Goal: Information Seeking & Learning: Understand process/instructions

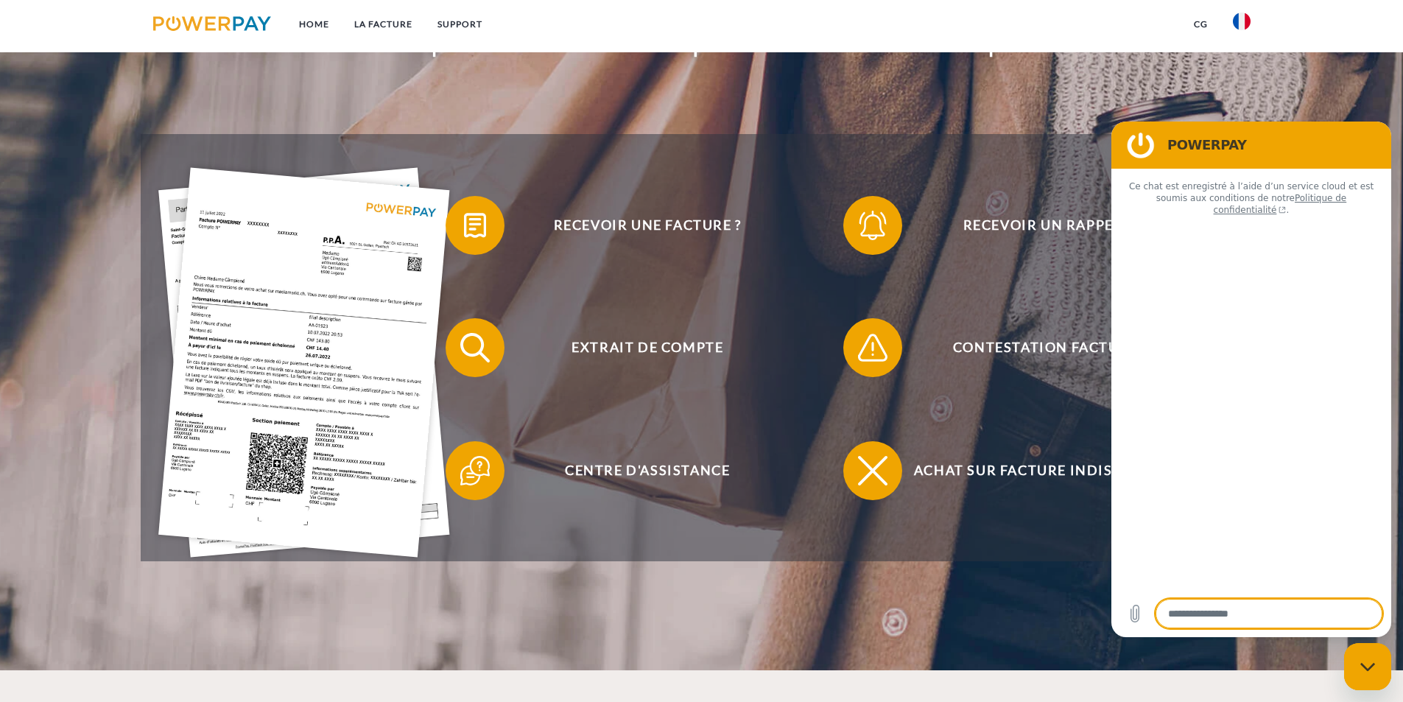
click at [318, 354] on img at bounding box center [304, 363] width 292 height 390
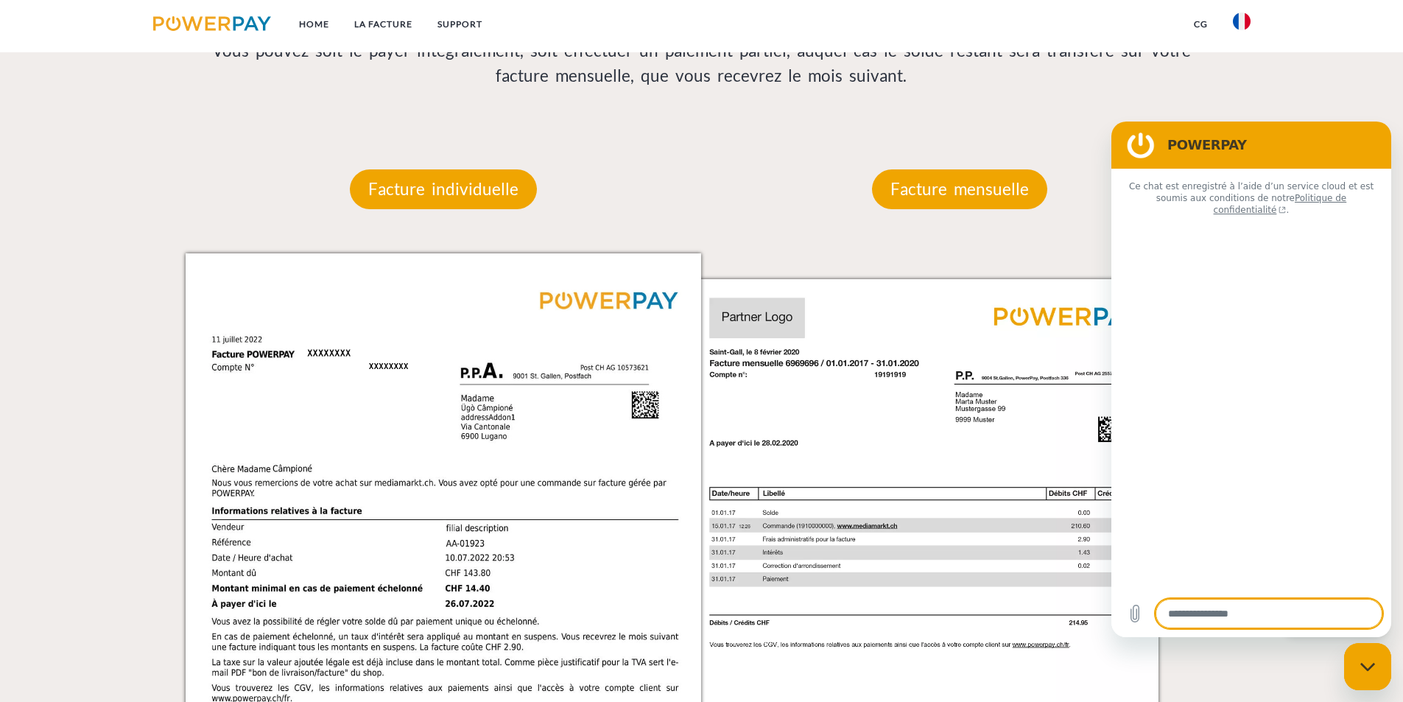
type textarea "*"
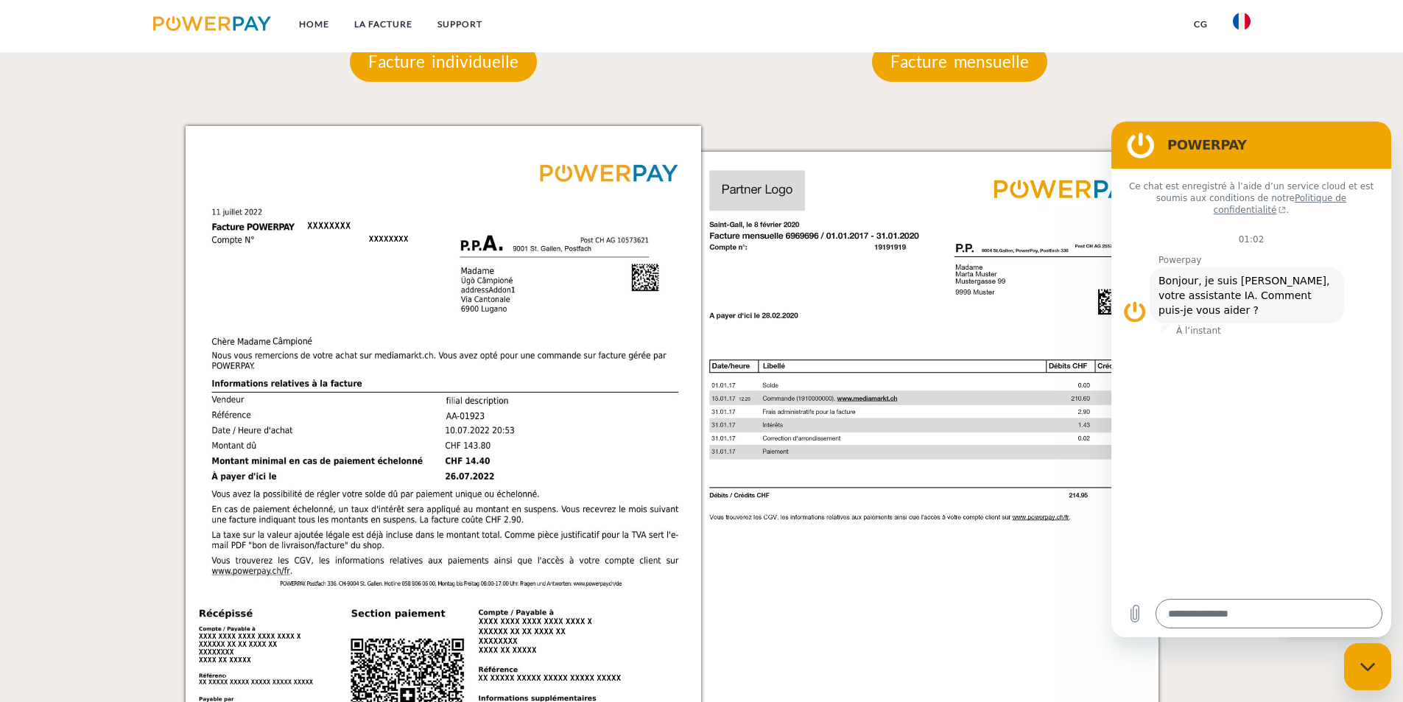
click at [542, 423] on img at bounding box center [444, 491] width 516 height 730
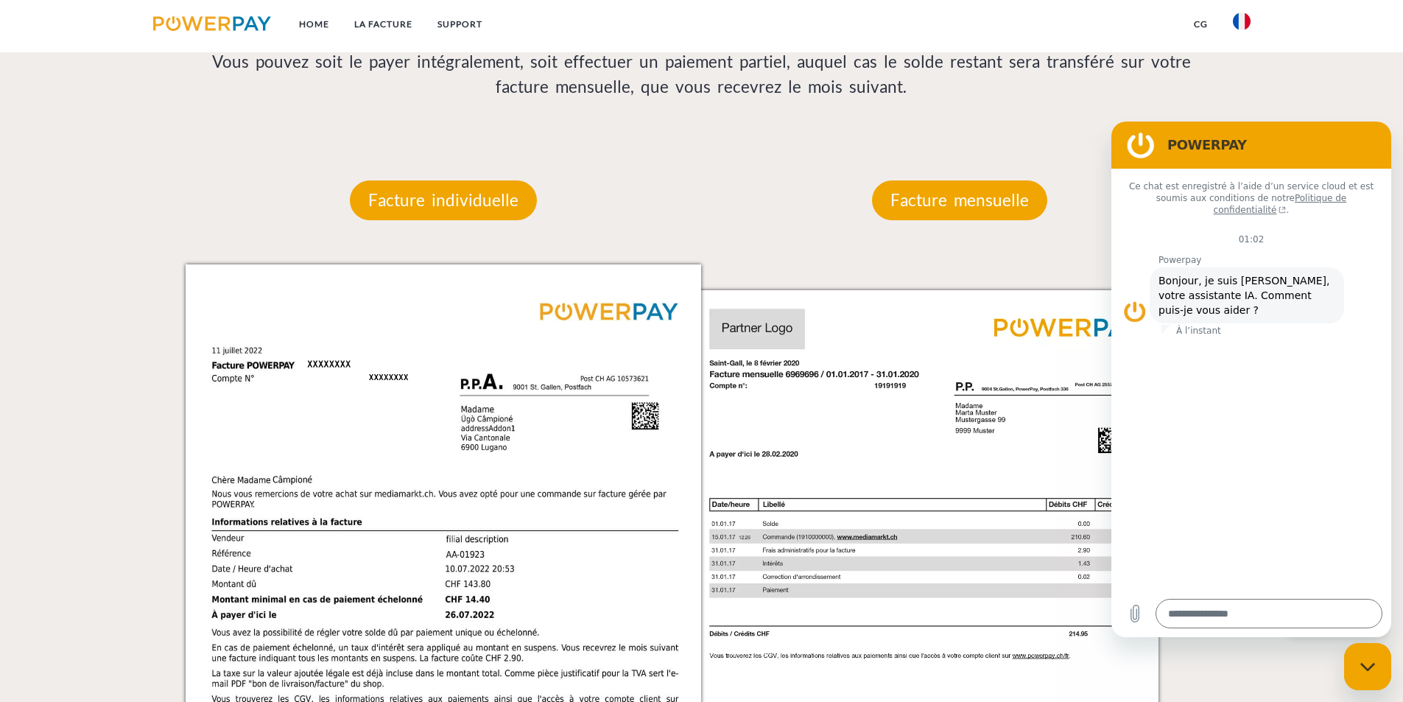
scroll to position [1180, 0]
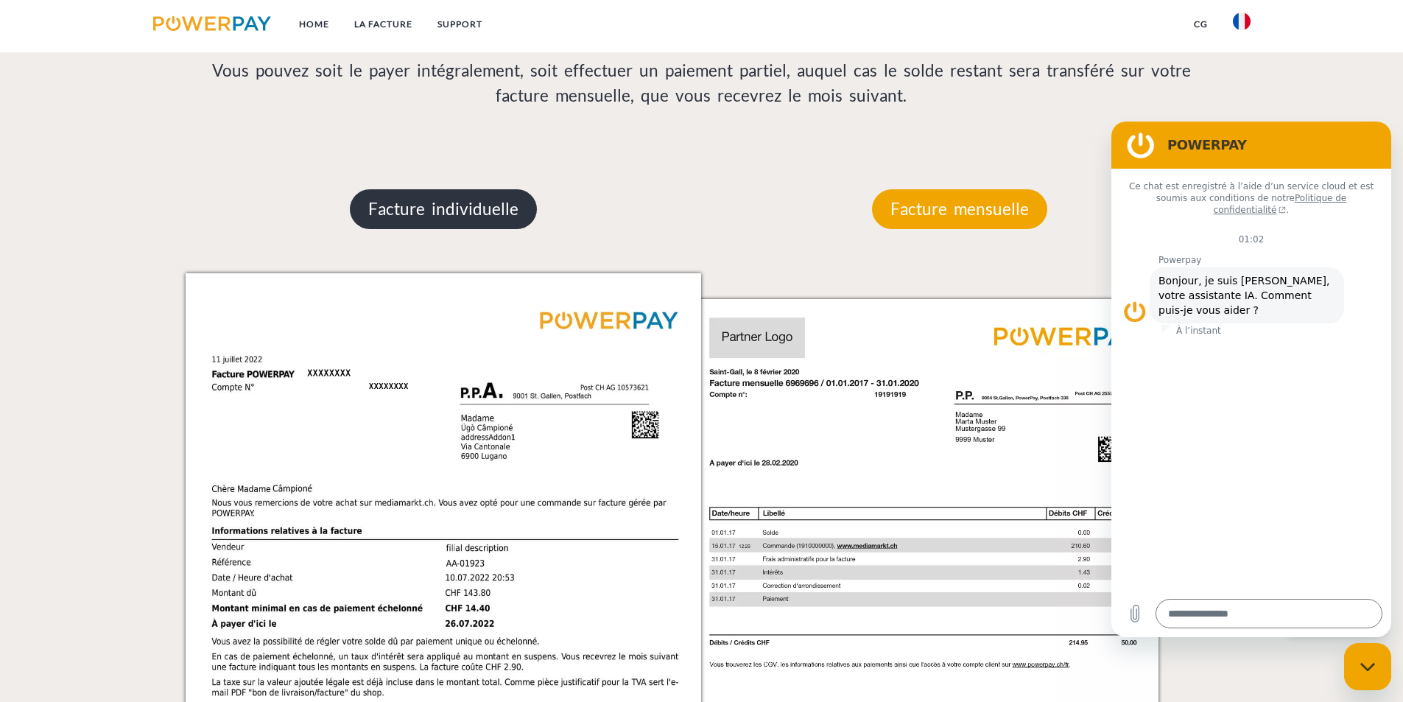
click at [487, 207] on p "Facture individuelle" at bounding box center [443, 209] width 187 height 40
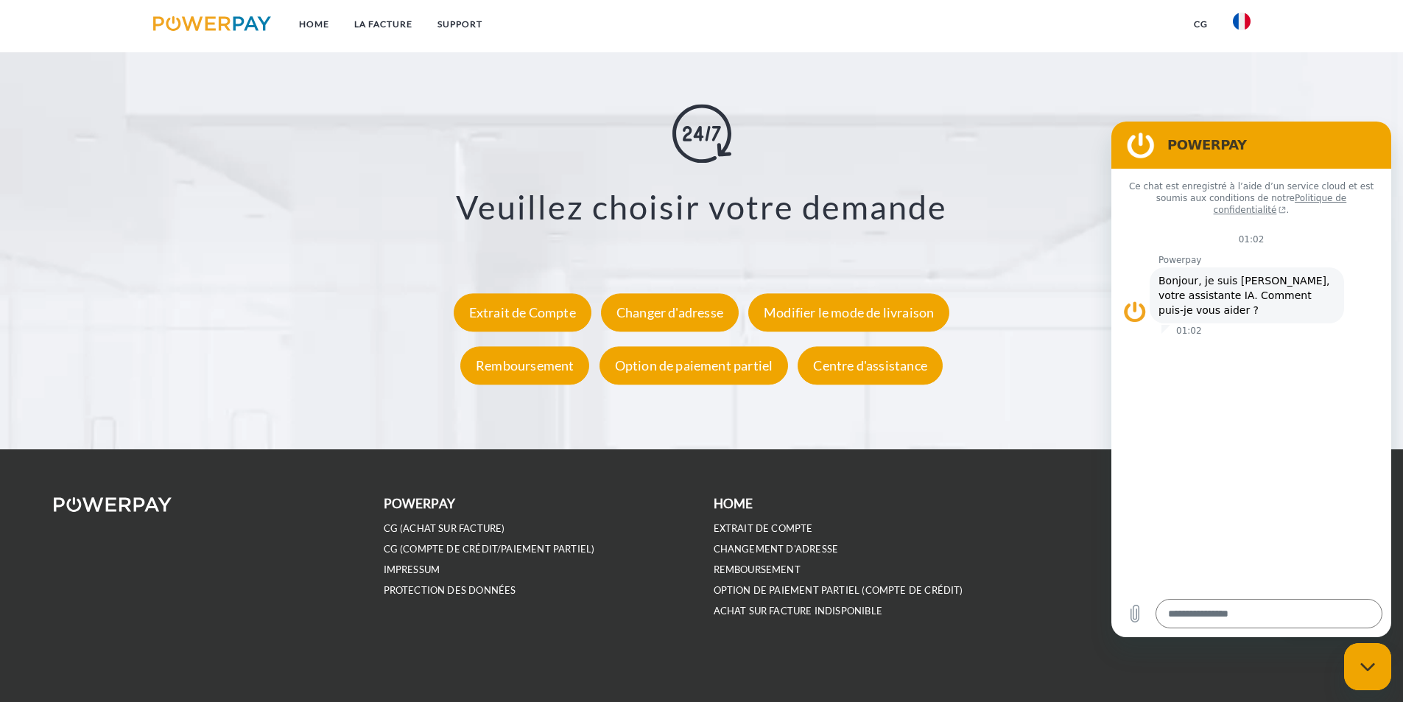
scroll to position [2708, 0]
click at [705, 369] on div "Option de paiement partiel" at bounding box center [693, 366] width 189 height 38
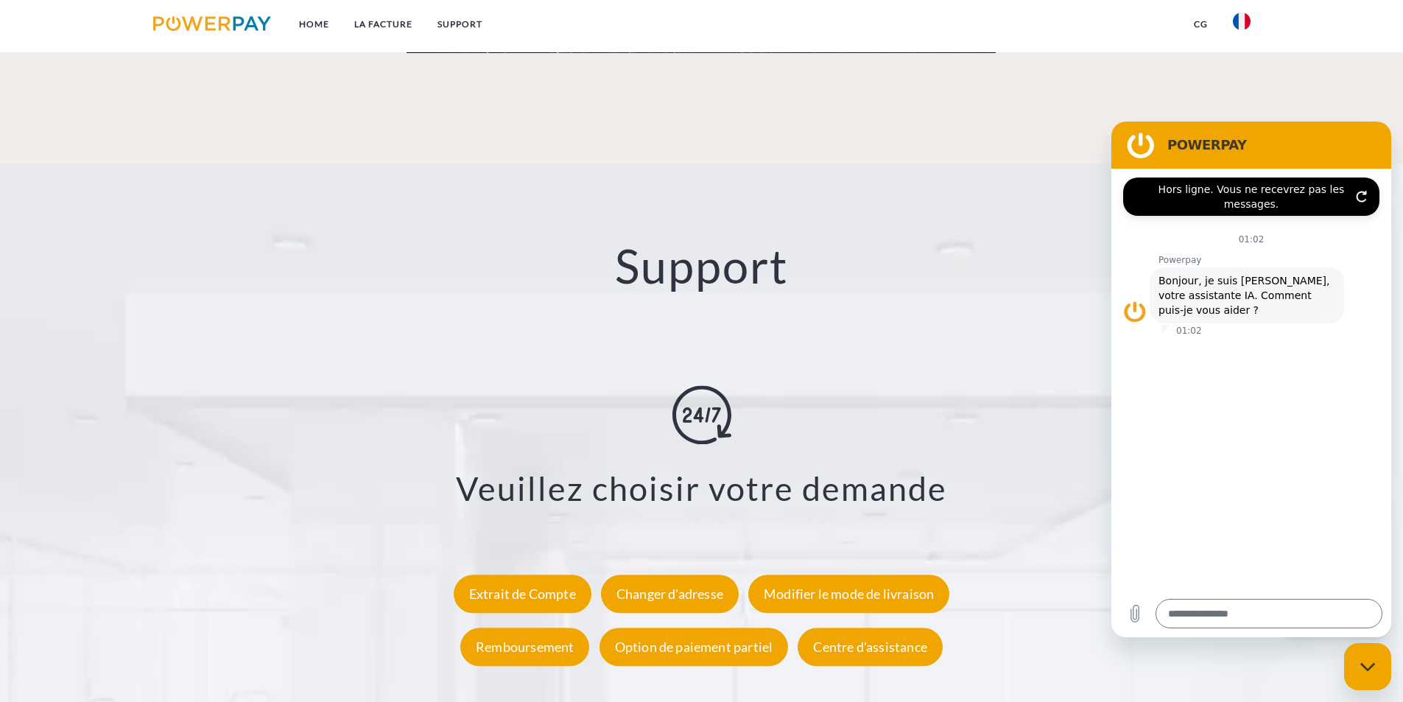
scroll to position [2413, 0]
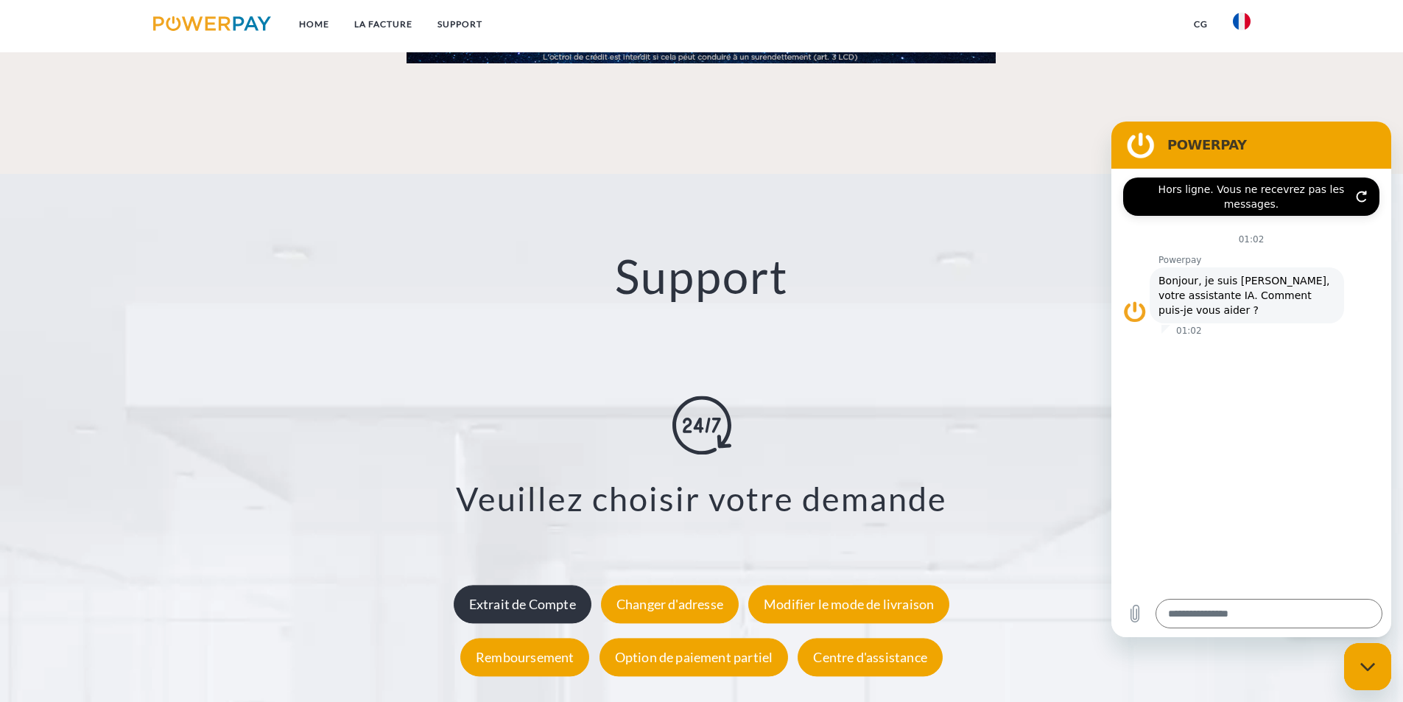
click at [558, 604] on div "Extrait de Compte" at bounding box center [523, 604] width 138 height 38
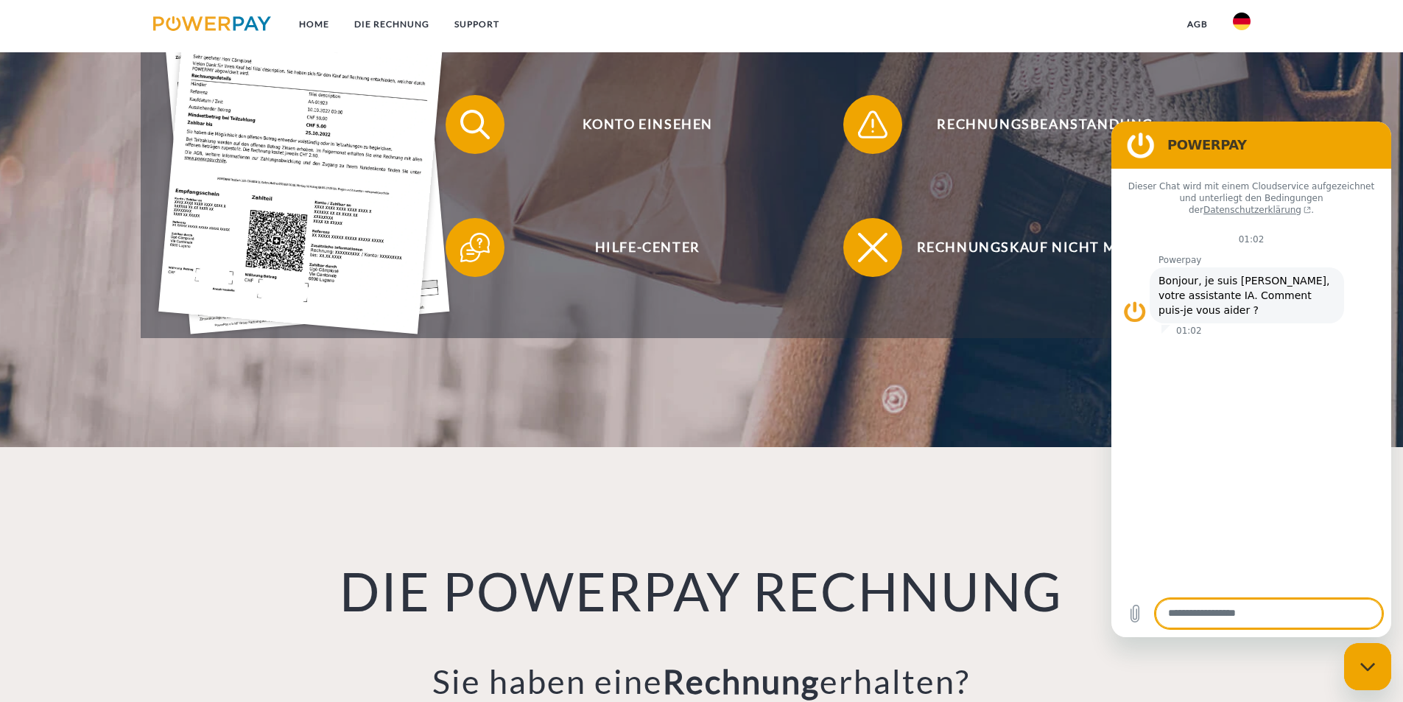
scroll to position [515, 0]
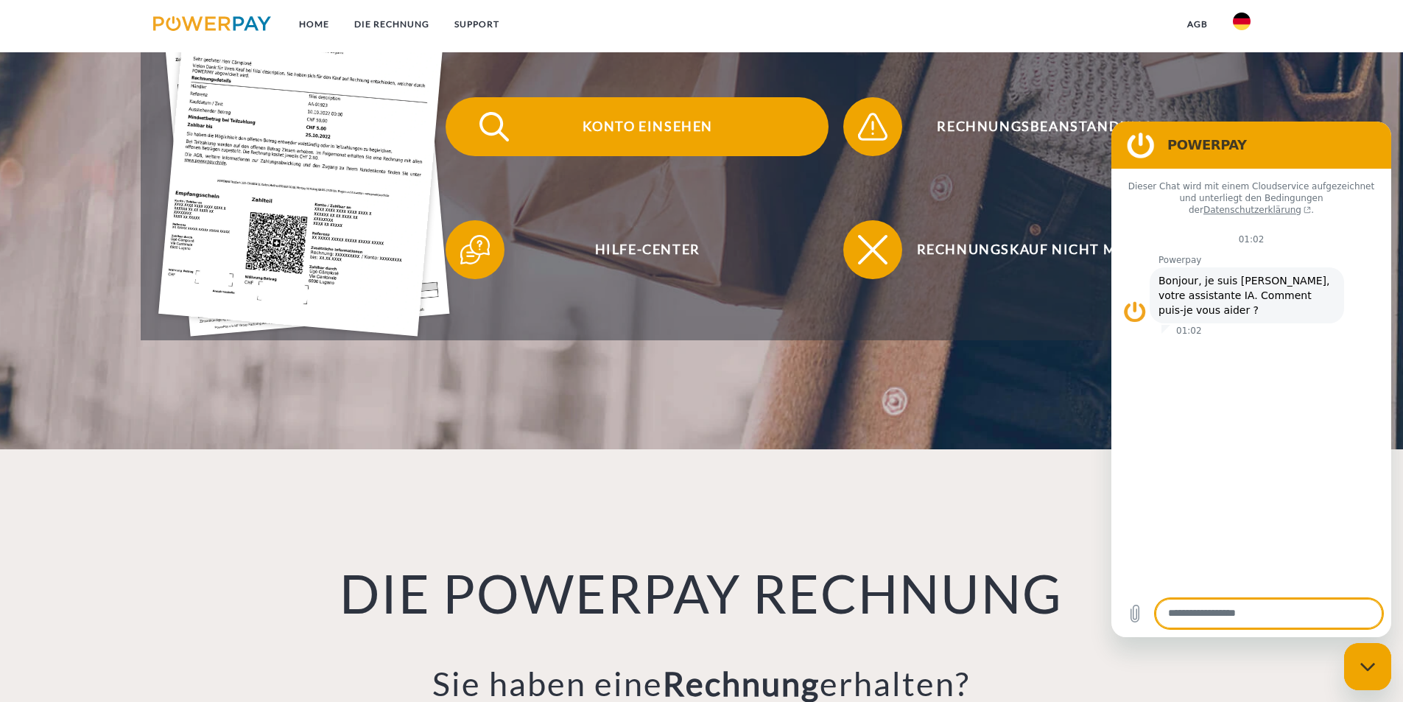
click at [496, 137] on img at bounding box center [494, 126] width 37 height 37
